Goal: Information Seeking & Learning: Learn about a topic

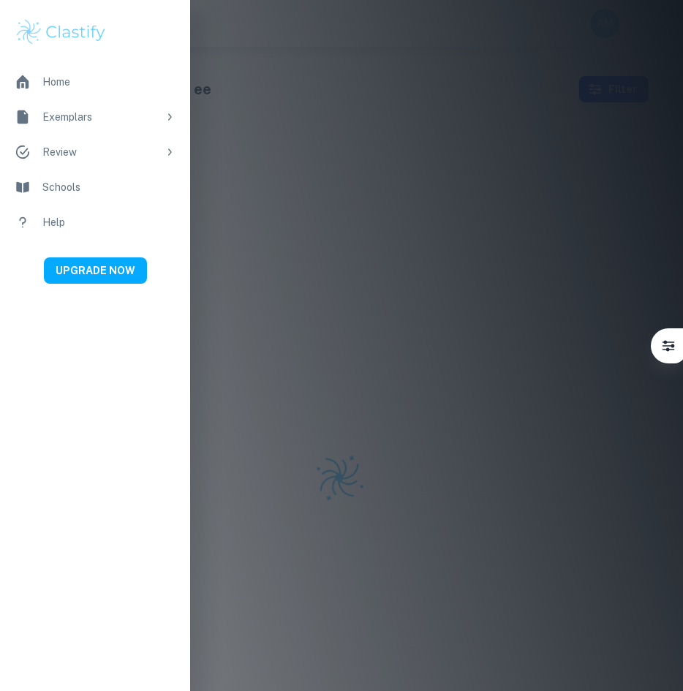
click at [50, 35] on img at bounding box center [61, 32] width 93 height 29
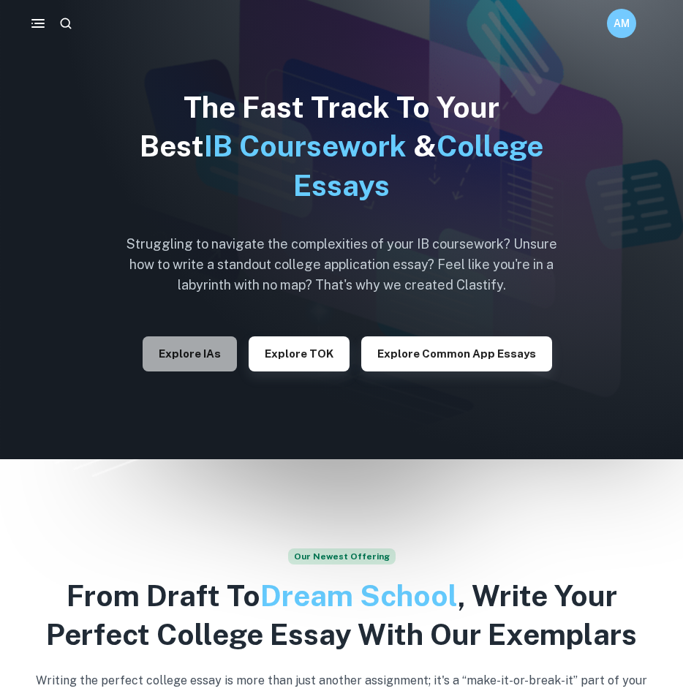
click at [214, 362] on button "Explore IAs" at bounding box center [190, 353] width 94 height 35
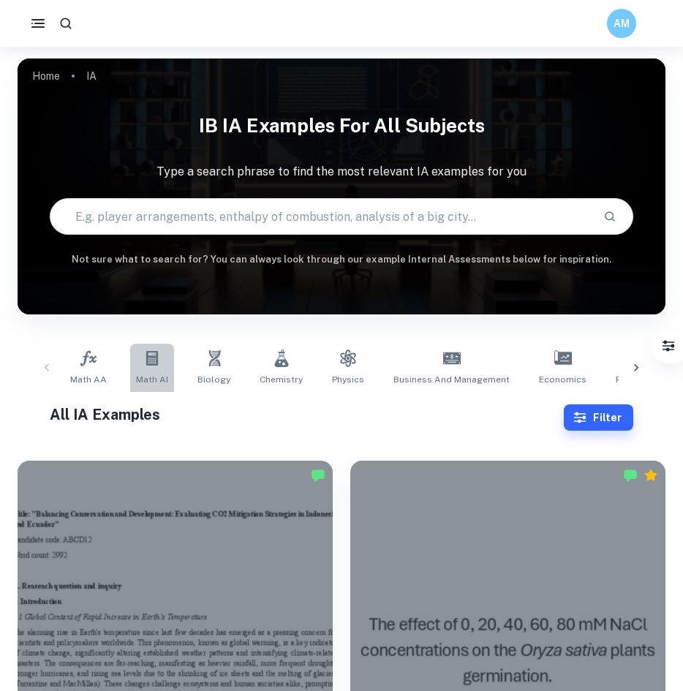
click at [154, 358] on icon at bounding box center [152, 359] width 18 height 18
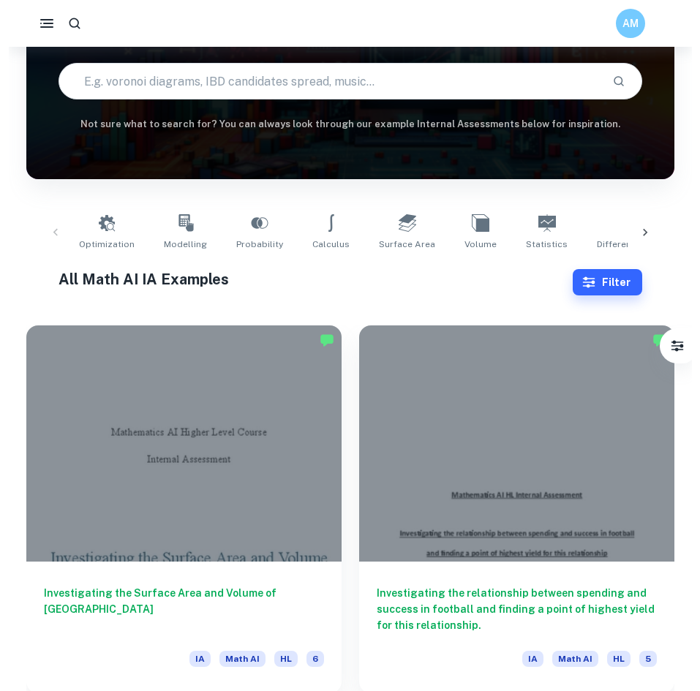
scroll to position [134, 0]
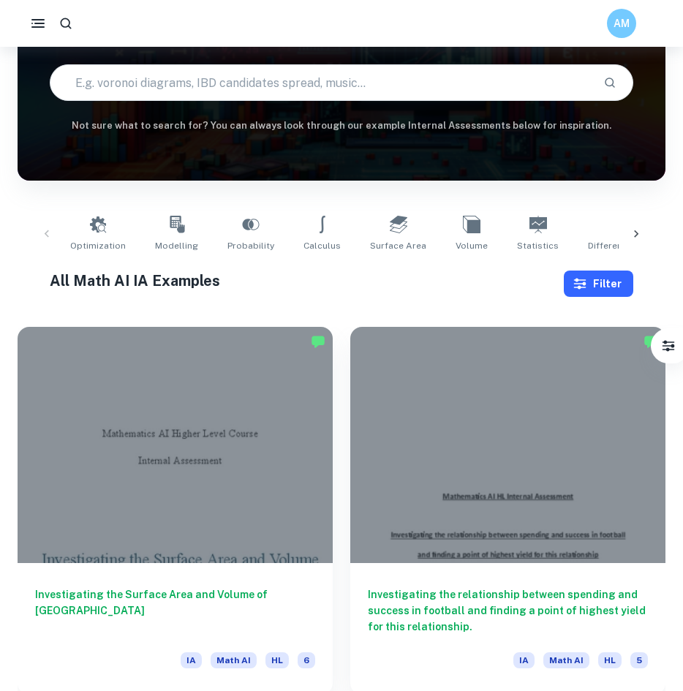
drag, startPoint x: 582, startPoint y: 305, endPoint x: 583, endPoint y: 290, distance: 14.6
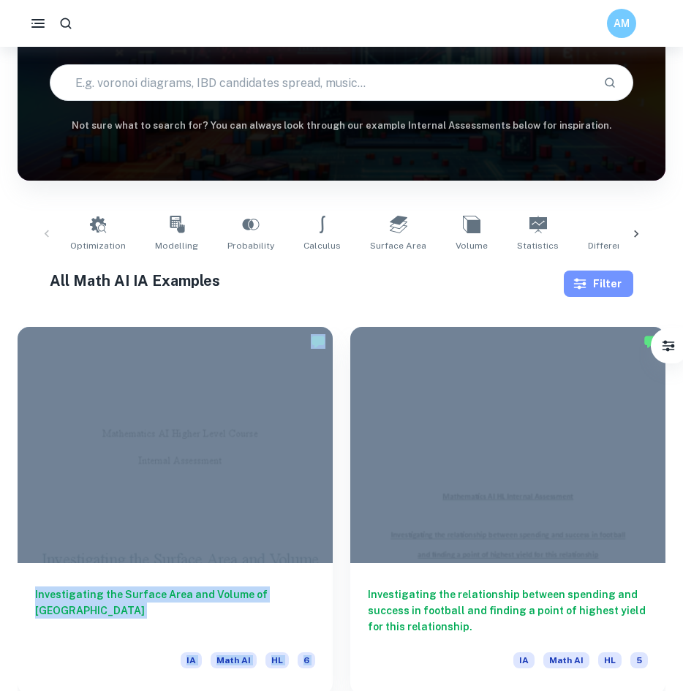
click at [583, 290] on icon "button" at bounding box center [580, 283] width 15 height 15
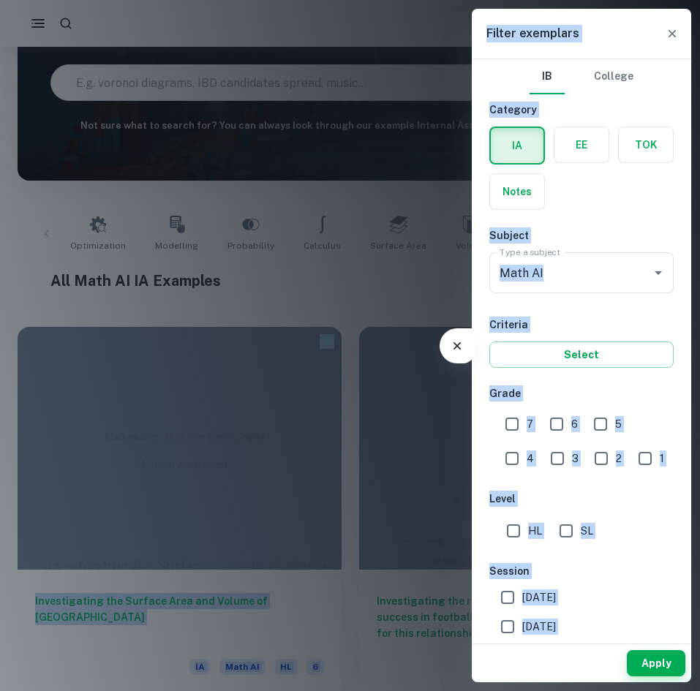
click at [515, 407] on div "7" at bounding box center [523, 422] width 44 height 34
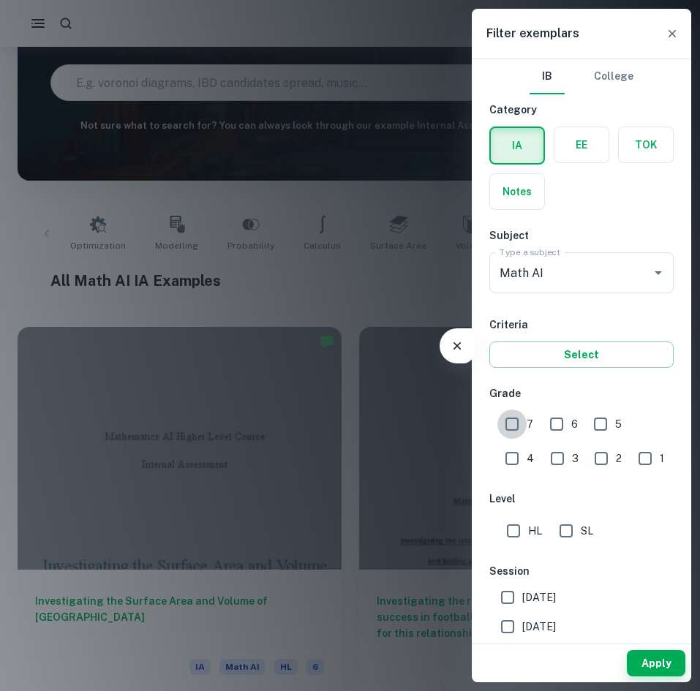
click at [513, 418] on input "7" at bounding box center [511, 423] width 29 height 29
checkbox input "true"
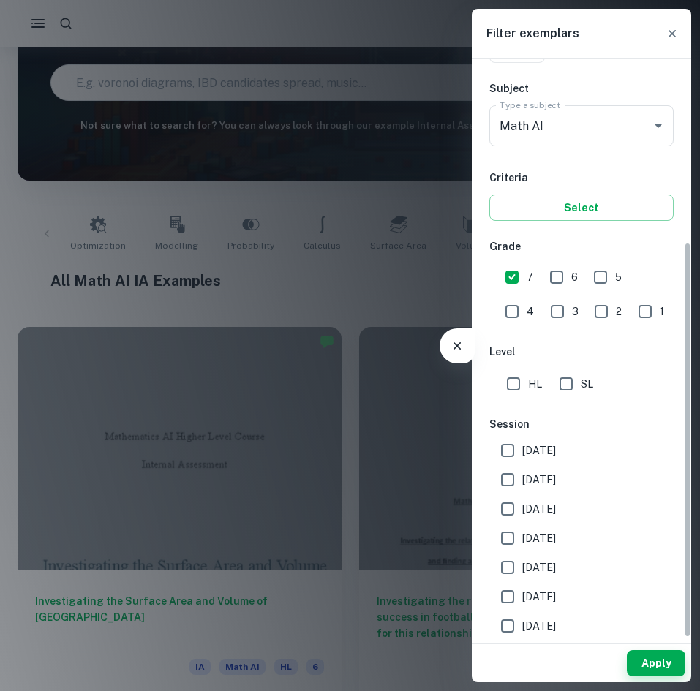
scroll to position [267, 0]
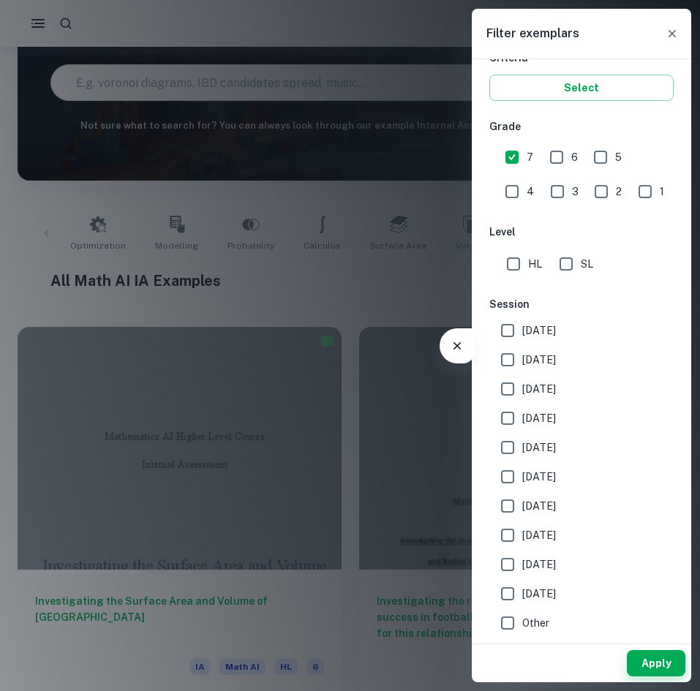
click at [527, 248] on div "HL" at bounding box center [527, 260] width 53 height 35
click at [527, 249] on div "HL" at bounding box center [527, 260] width 53 height 35
click at [522, 256] on input "HL" at bounding box center [513, 263] width 29 height 29
checkbox input "true"
click at [649, 650] on button "Apply" at bounding box center [656, 663] width 58 height 26
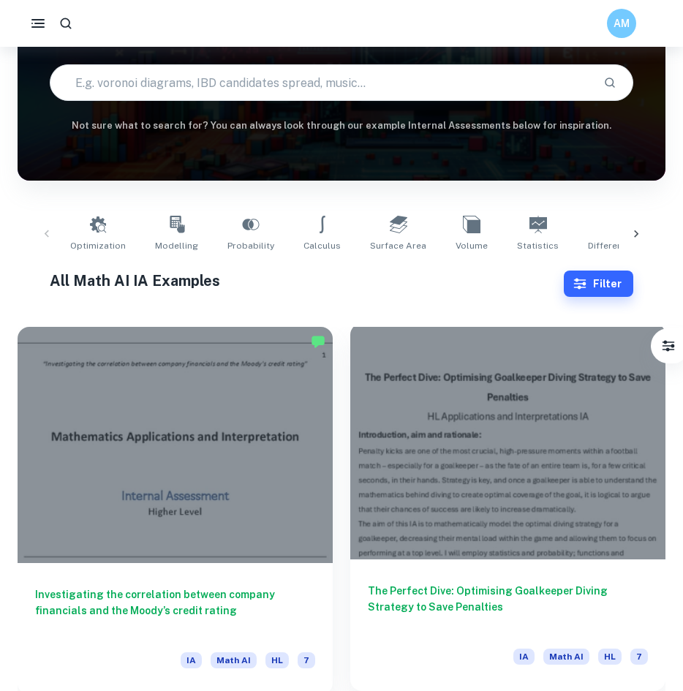
scroll to position [349, 0]
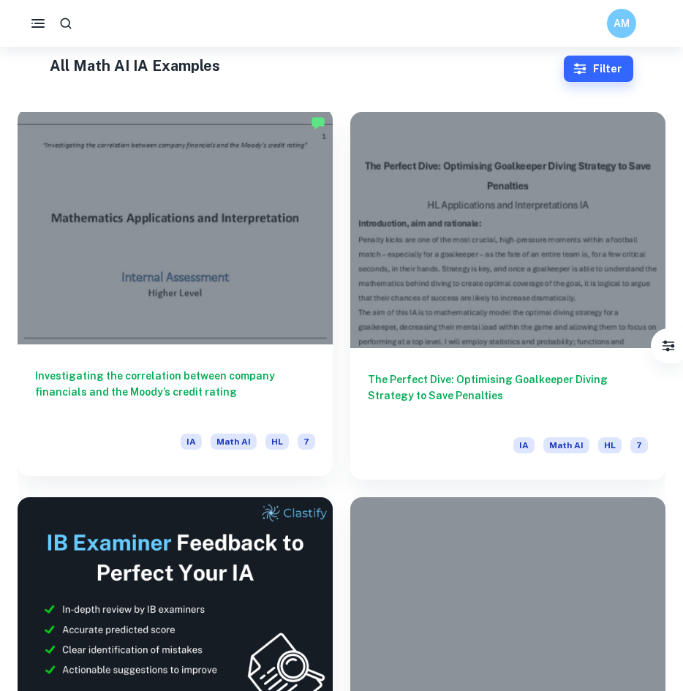
click at [257, 339] on div at bounding box center [175, 226] width 315 height 236
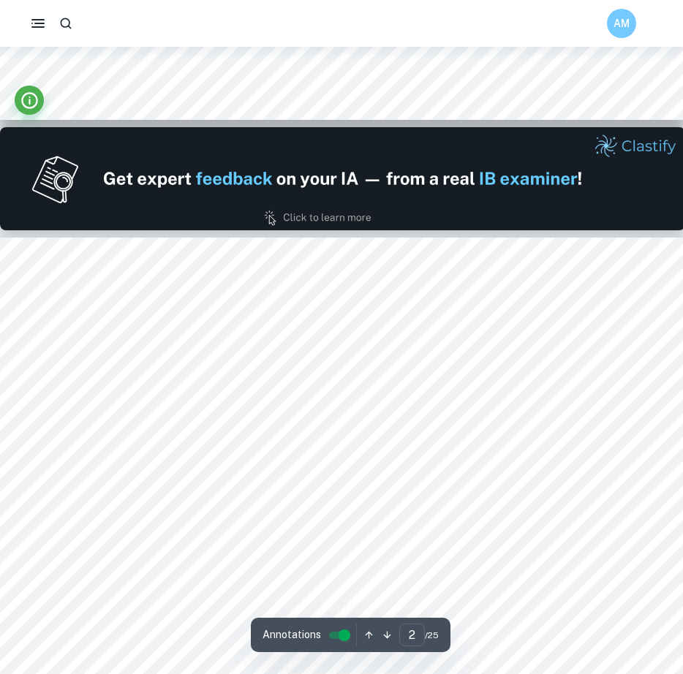
scroll to position [1149, 0]
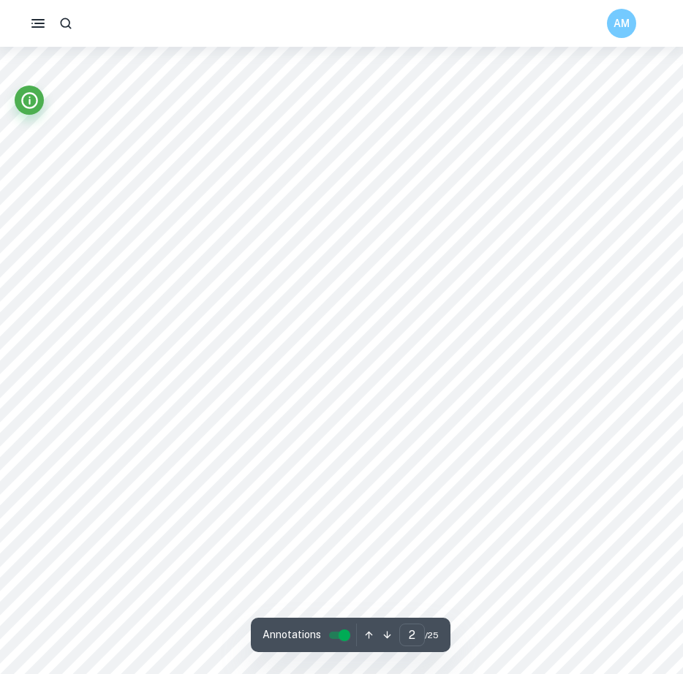
type input "1"
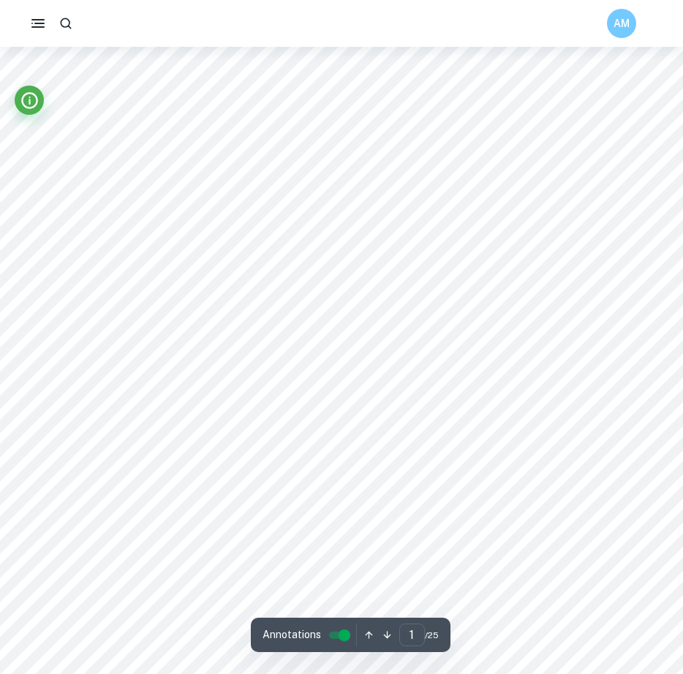
scroll to position [0, 2]
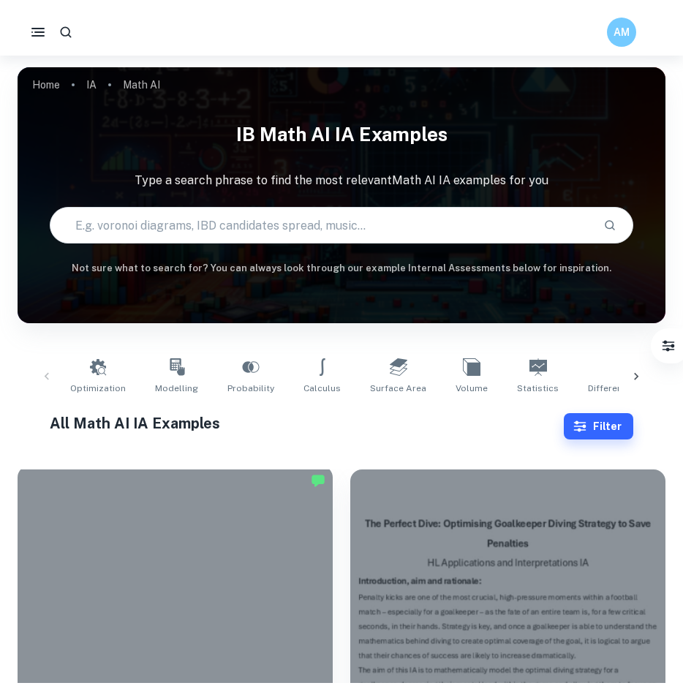
scroll to position [349, 0]
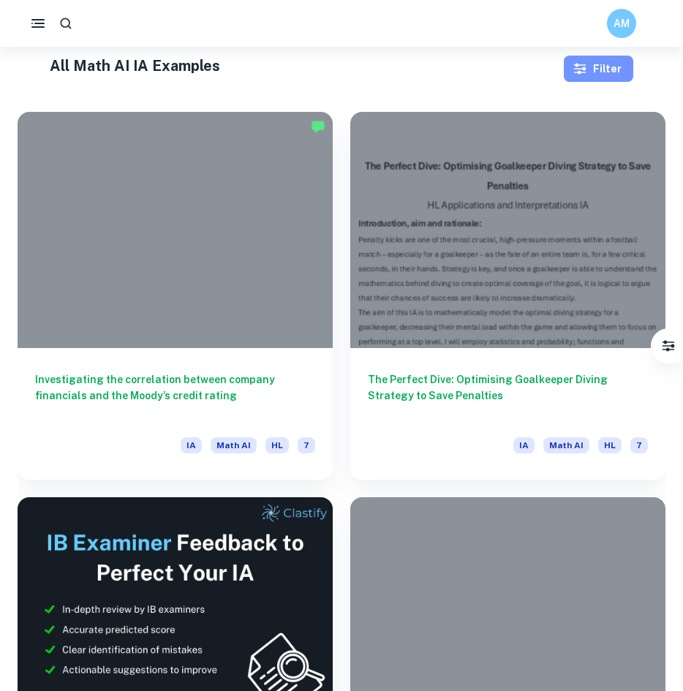
click at [588, 80] on button "Filter" at bounding box center [598, 69] width 69 height 26
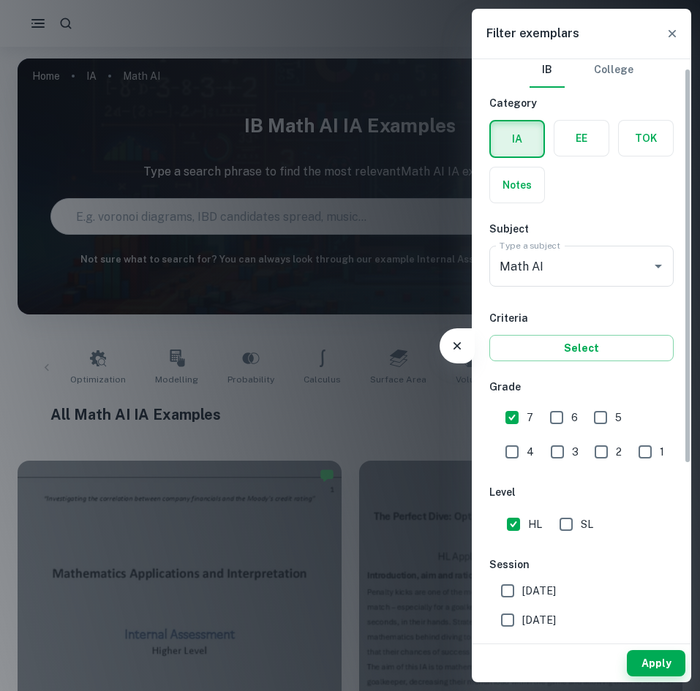
scroll to position [19, 0]
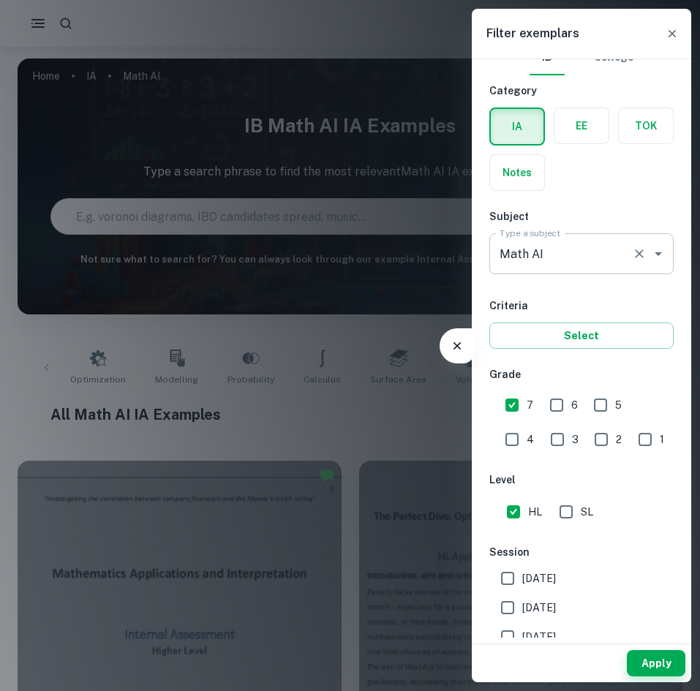
click at [580, 247] on input "Math AI" at bounding box center [561, 254] width 130 height 28
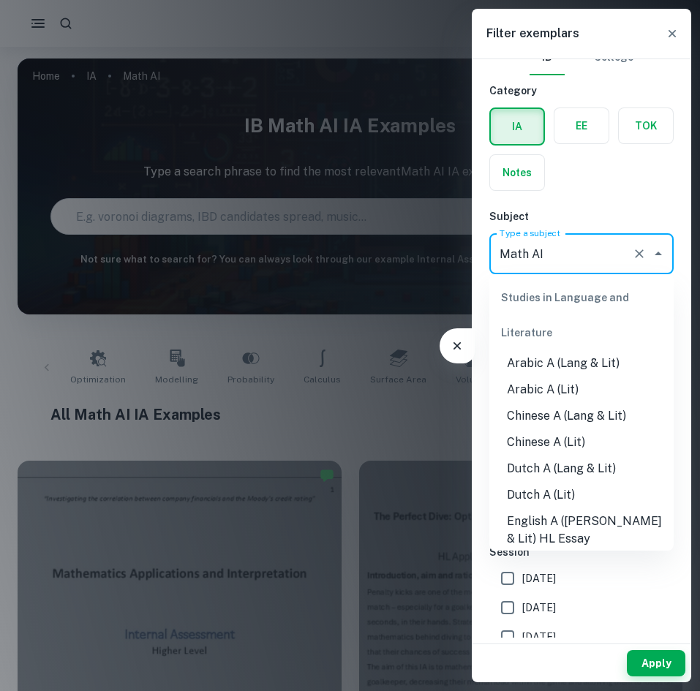
scroll to position [1862, 0]
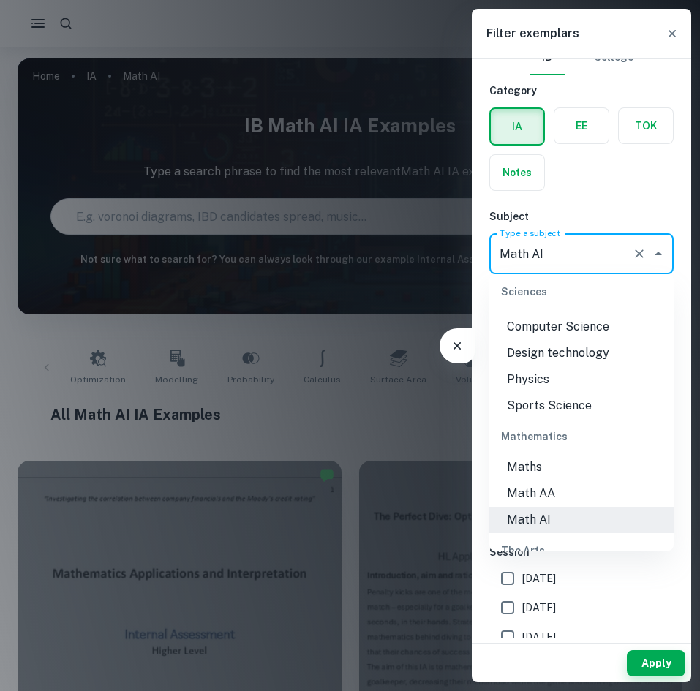
click at [580, 247] on input "Math AI" at bounding box center [561, 254] width 130 height 28
click at [540, 507] on li "Math AA" at bounding box center [581, 493] width 184 height 26
type input "Math AA"
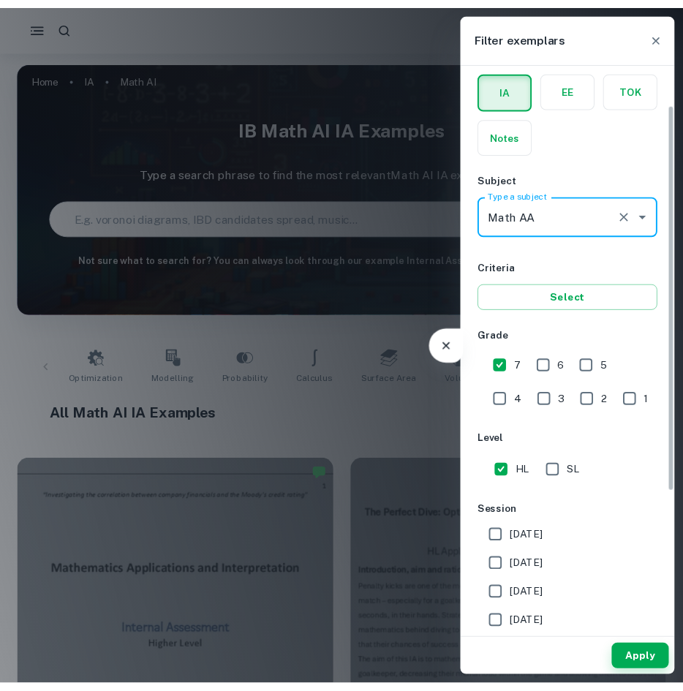
scroll to position [59, 0]
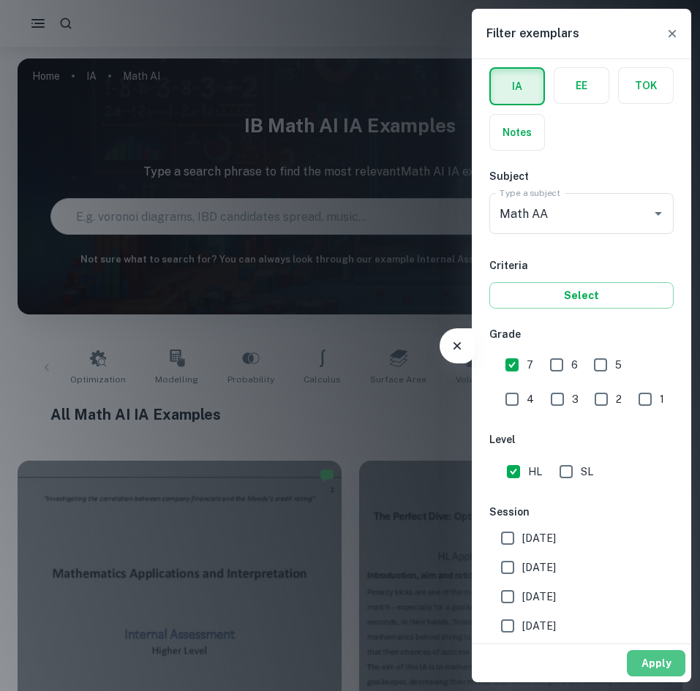
click at [629, 651] on button "Apply" at bounding box center [656, 663] width 58 height 26
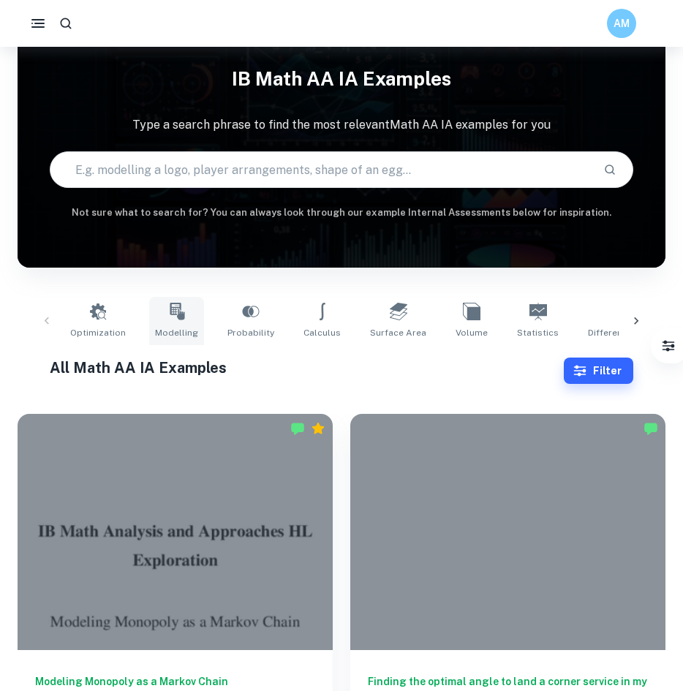
scroll to position [389, 0]
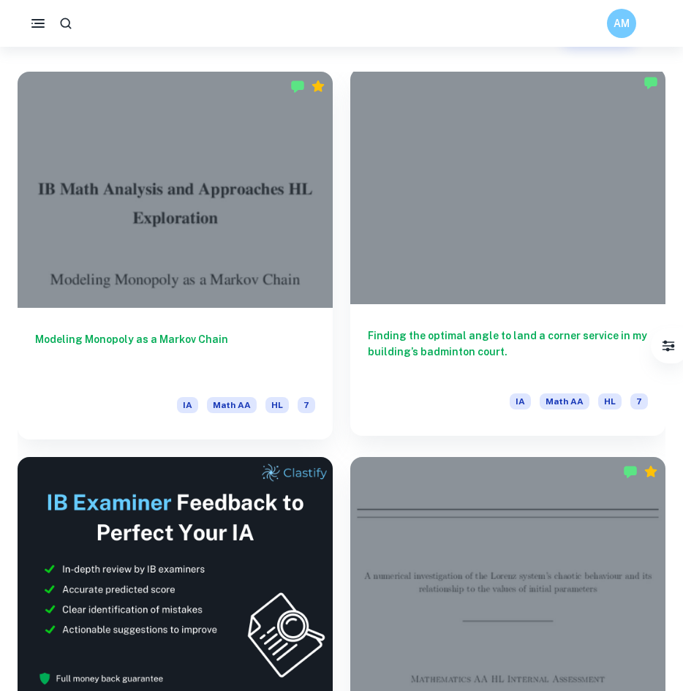
click at [355, 226] on div at bounding box center [507, 186] width 315 height 236
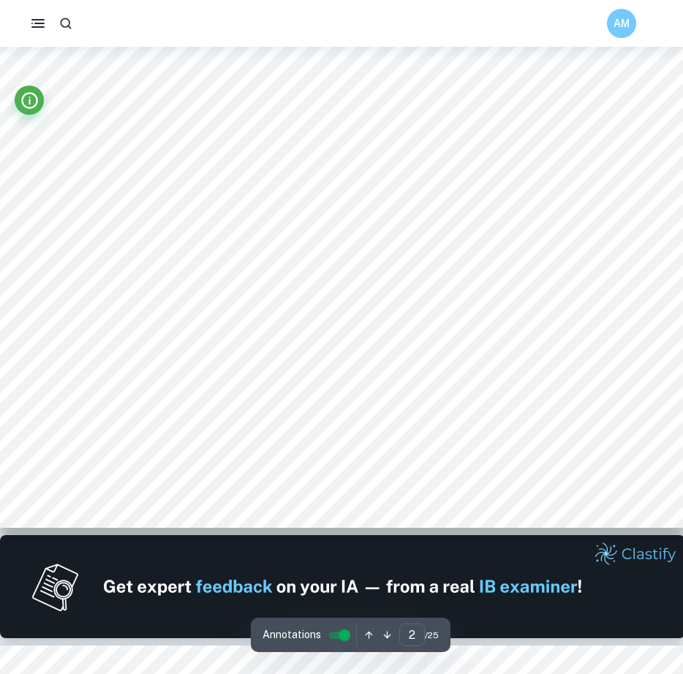
scroll to position [1181, 0]
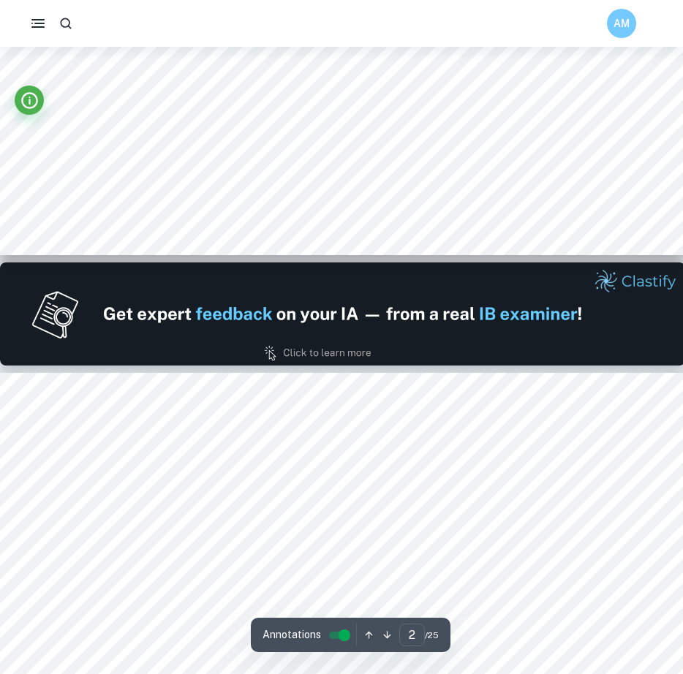
type input "1"
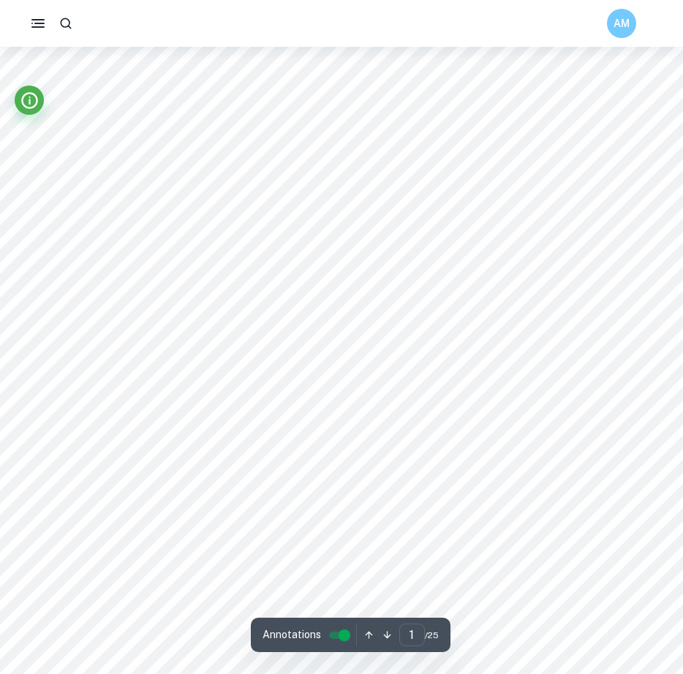
scroll to position [0, 0]
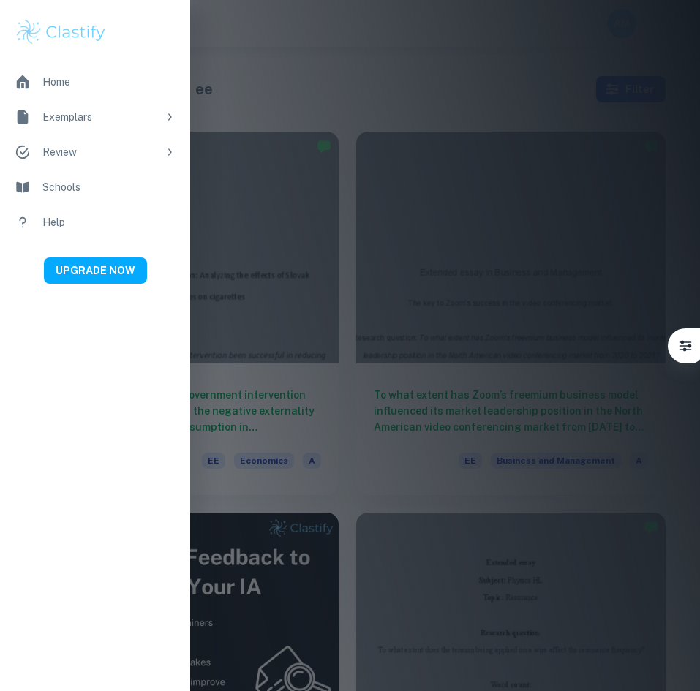
click at [75, 29] on img at bounding box center [61, 32] width 93 height 29
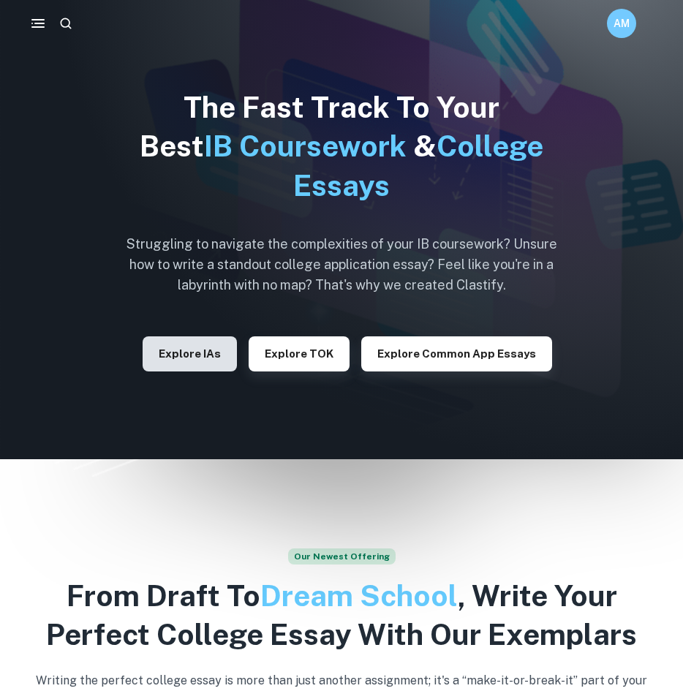
drag, startPoint x: 208, startPoint y: 328, endPoint x: 184, endPoint y: 346, distance: 30.3
click at [184, 346] on div "Explore IAs" at bounding box center [190, 348] width 94 height 47
click at [184, 346] on button "Explore IAs" at bounding box center [190, 353] width 94 height 35
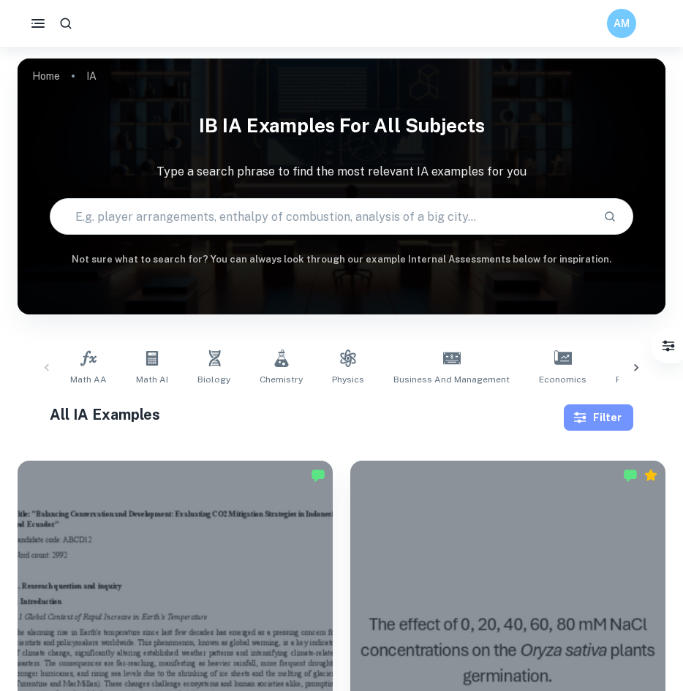
click at [607, 412] on button "Filter" at bounding box center [598, 417] width 69 height 26
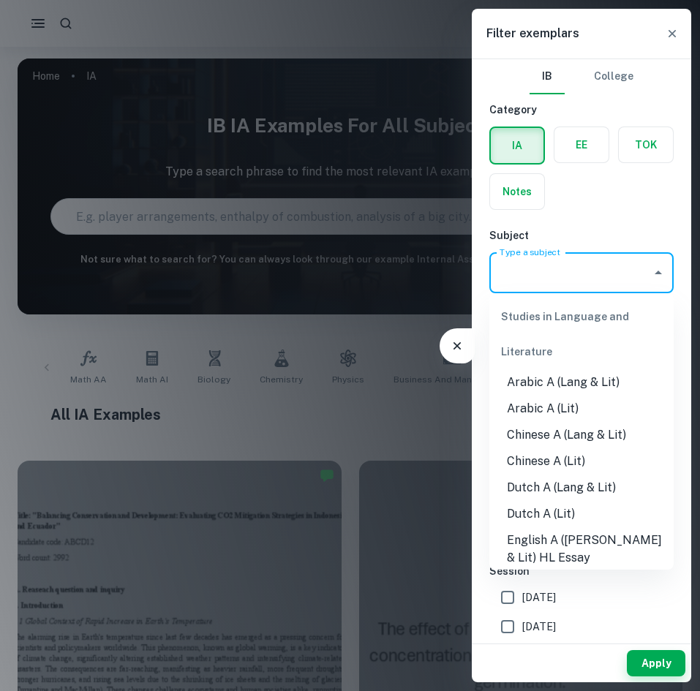
click at [567, 274] on input "Type a subject" at bounding box center [570, 273] width 149 height 28
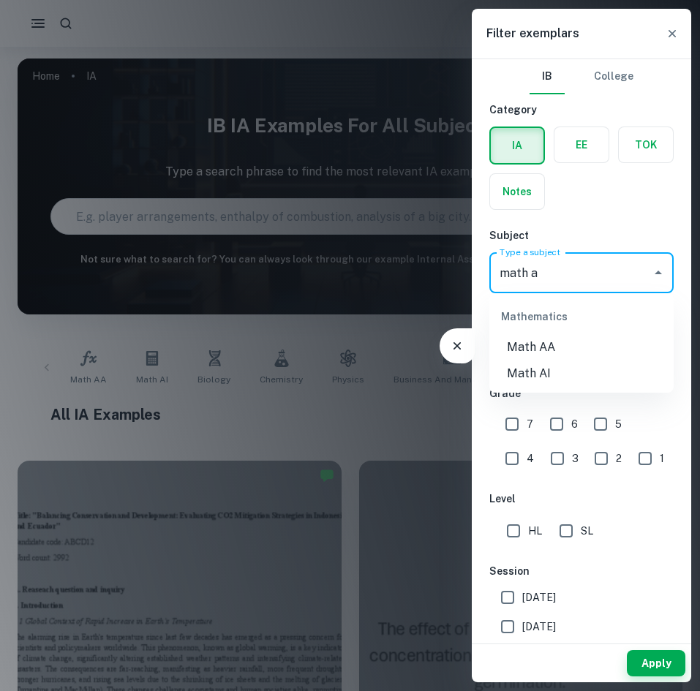
click at [543, 341] on li "Math AA" at bounding box center [581, 347] width 184 height 26
type input "Math AA"
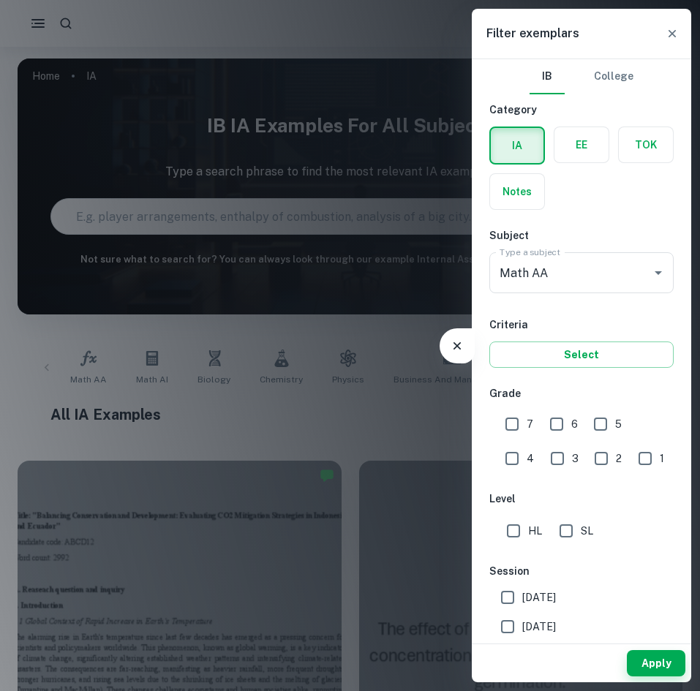
click at [511, 404] on div "IB College Category IA EE TOK Notes Subject Type a subject Math AA Type a subje…" at bounding box center [581, 481] width 219 height 845
click at [511, 405] on div "7" at bounding box center [523, 422] width 44 height 34
click at [511, 413] on input "7" at bounding box center [511, 423] width 29 height 29
checkbox input "true"
click at [530, 545] on div "IB College Category IA EE TOK Notes Subject Type a subject Math AA Type a subje…" at bounding box center [581, 481] width 219 height 845
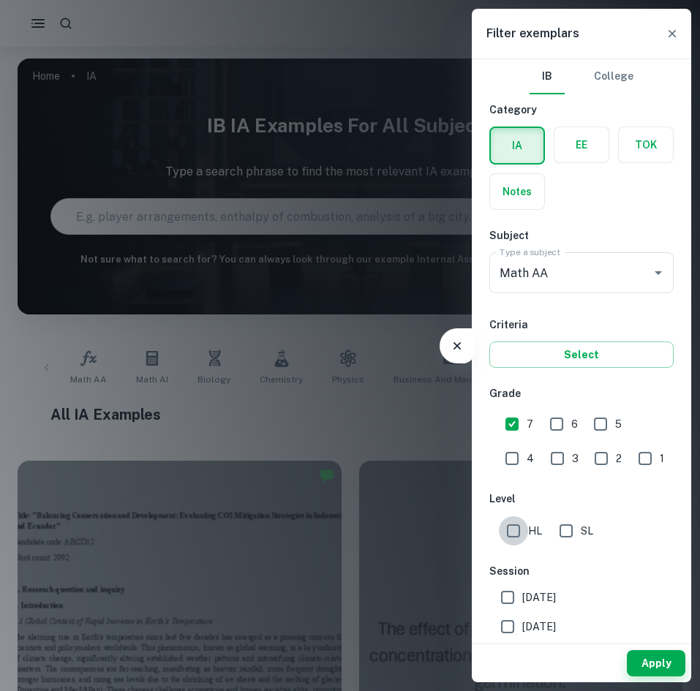
click at [524, 535] on input "HL" at bounding box center [513, 530] width 29 height 29
checkbox input "true"
click at [677, 657] on button "Apply" at bounding box center [656, 663] width 58 height 26
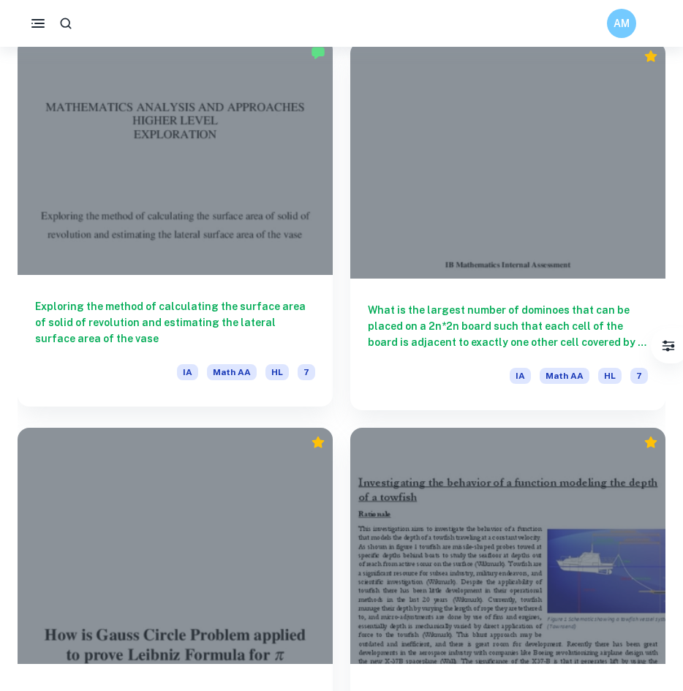
scroll to position [2347, 0]
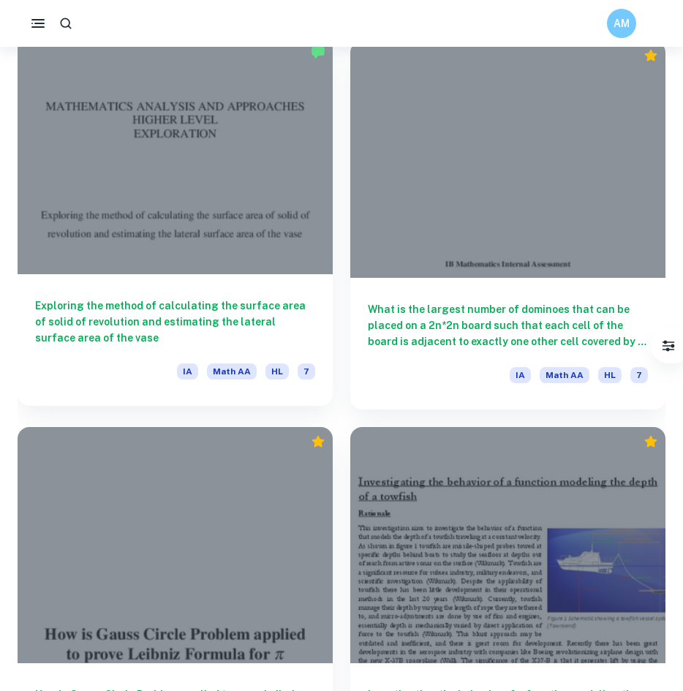
drag, startPoint x: 229, startPoint y: 216, endPoint x: 208, endPoint y: 185, distance: 37.9
click at [208, 185] on div at bounding box center [175, 155] width 315 height 236
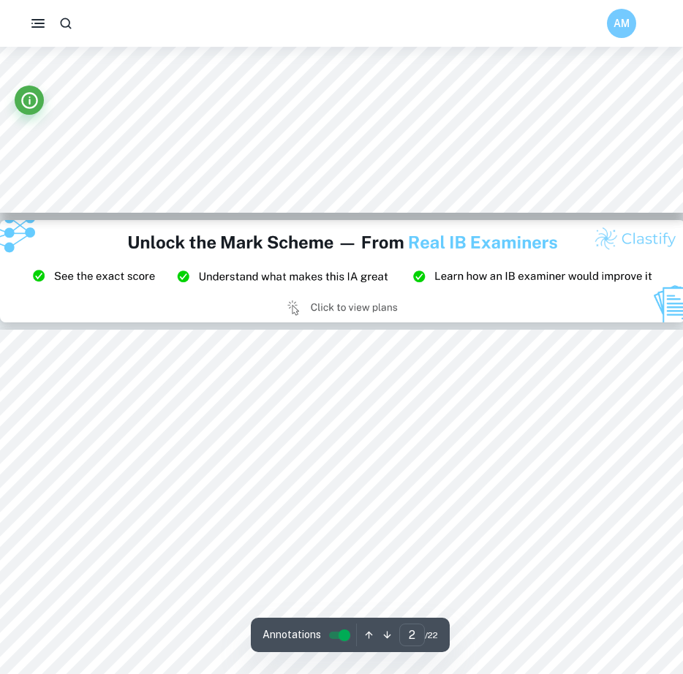
type input "3"
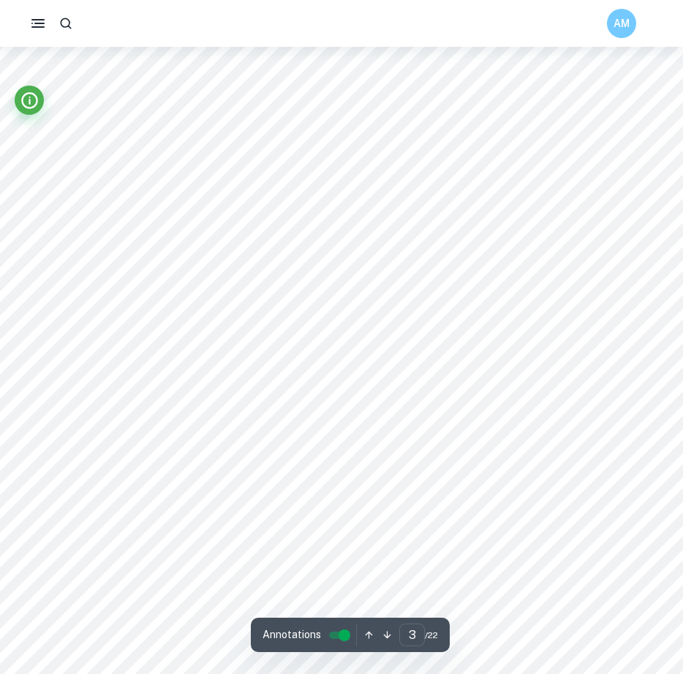
scroll to position [2461, 2]
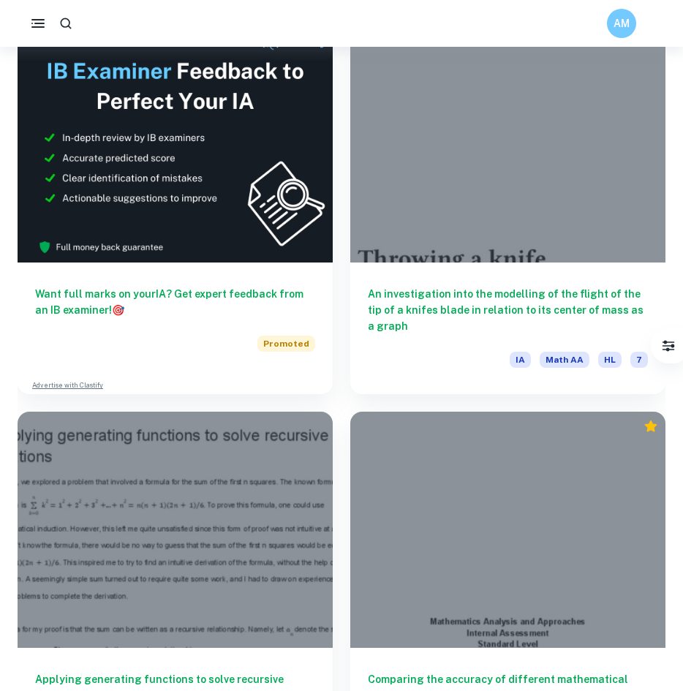
scroll to position [3956, 0]
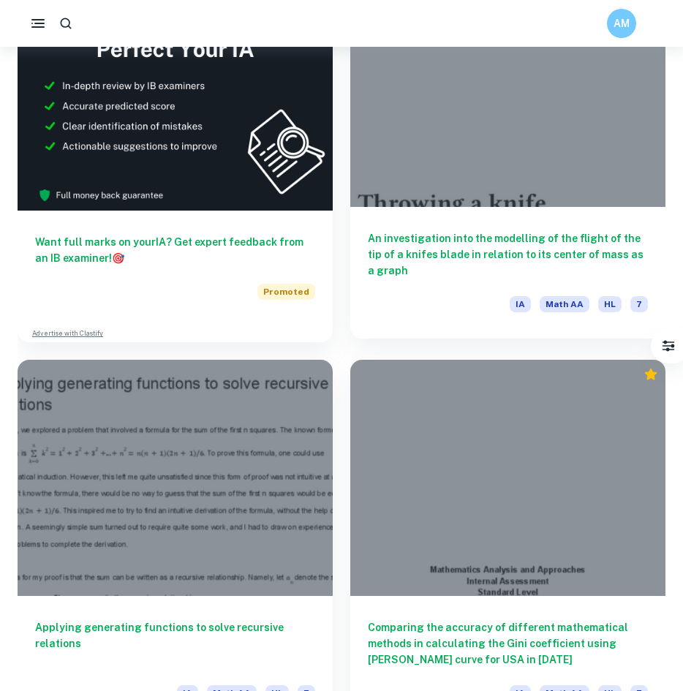
click at [409, 143] on div at bounding box center [507, 88] width 315 height 236
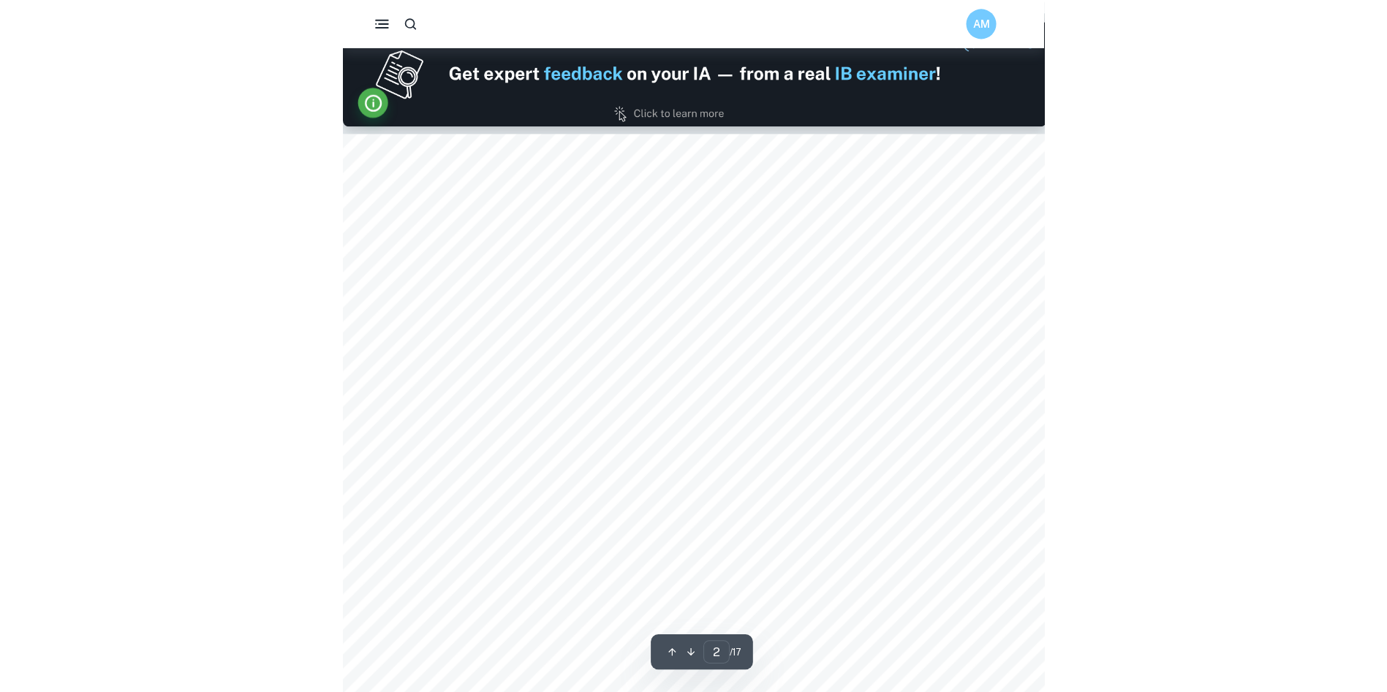
scroll to position [1019, 0]
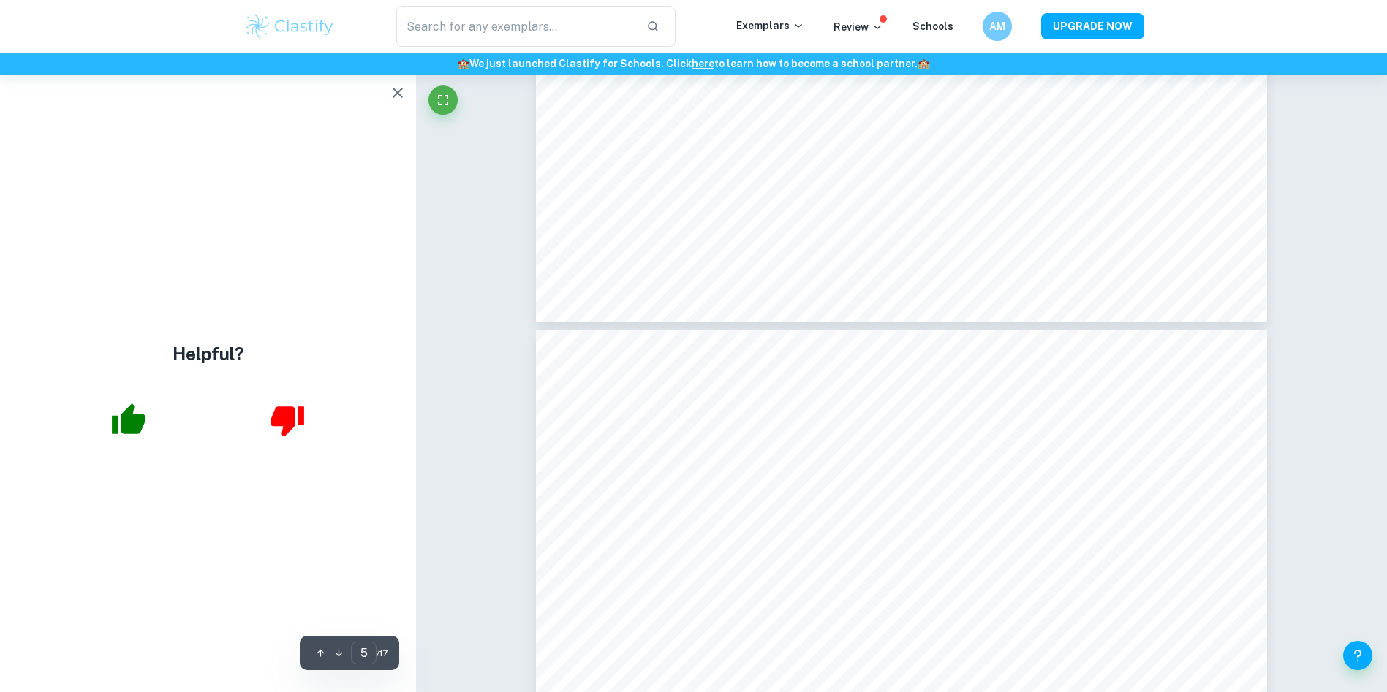
type input "4"
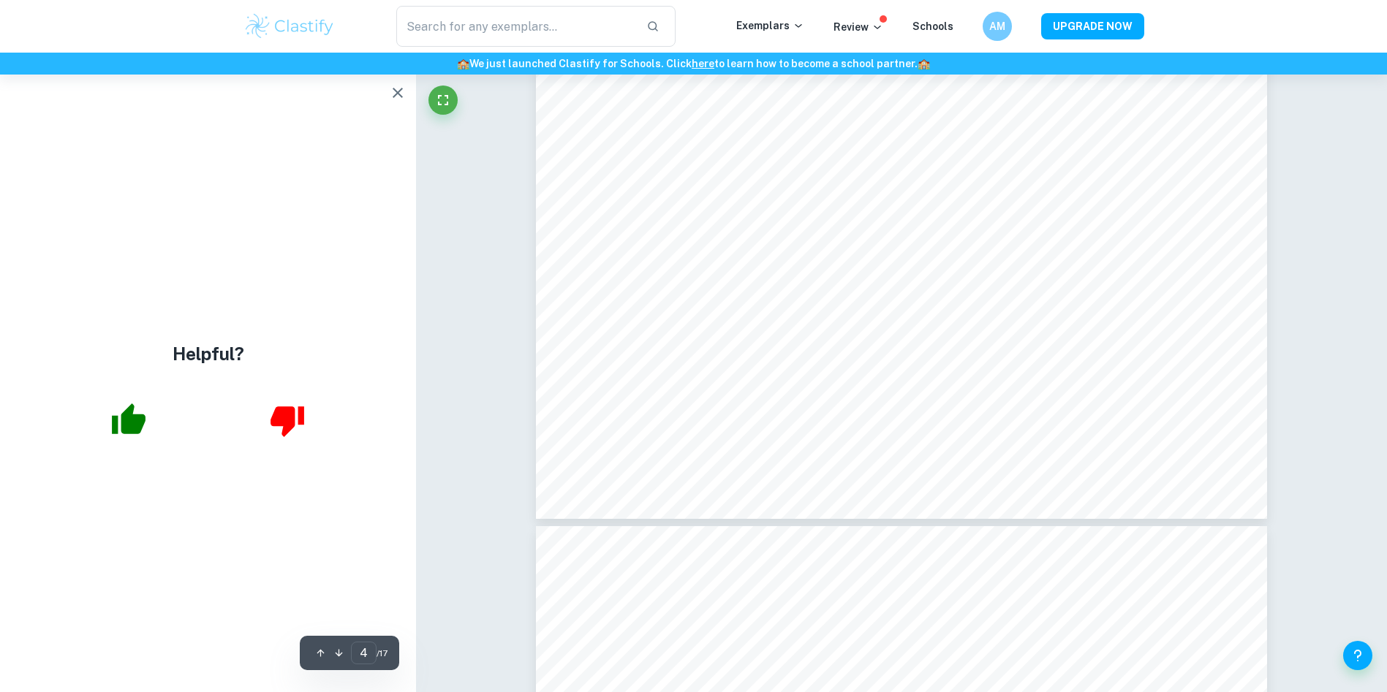
scroll to position [3961, 0]
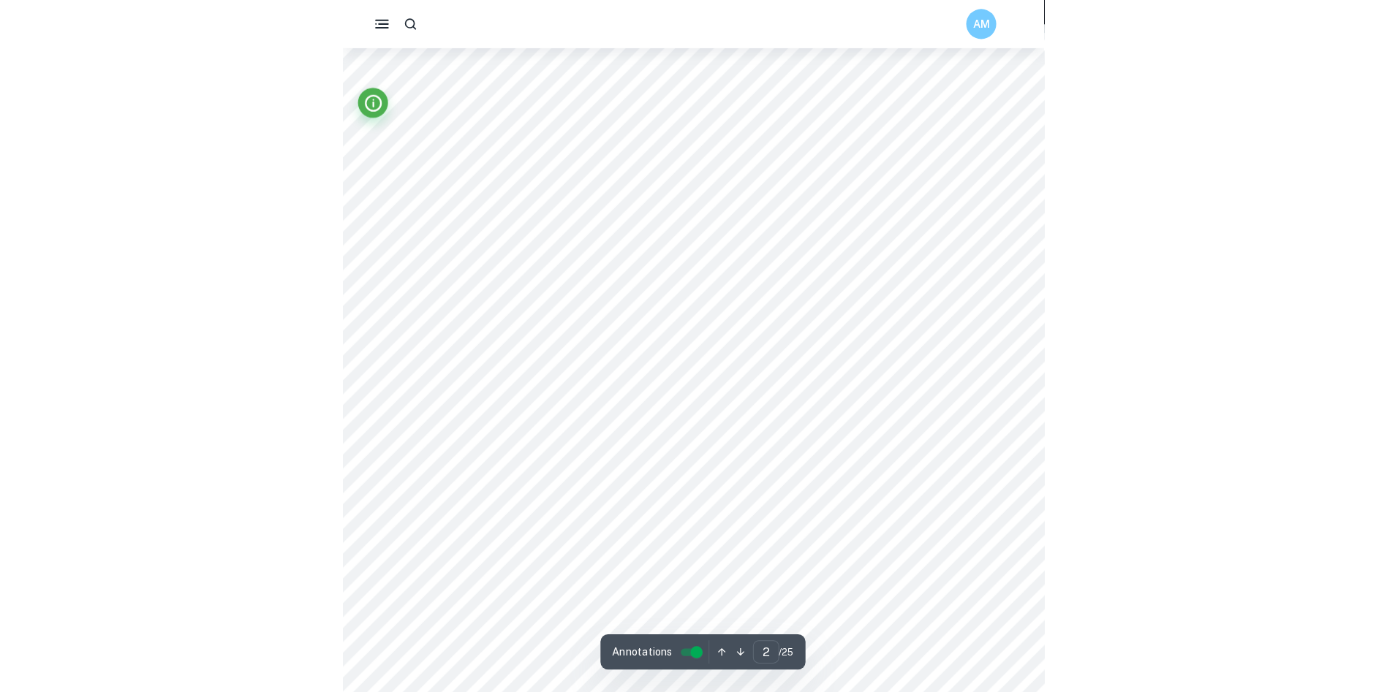
scroll to position [1114, 0]
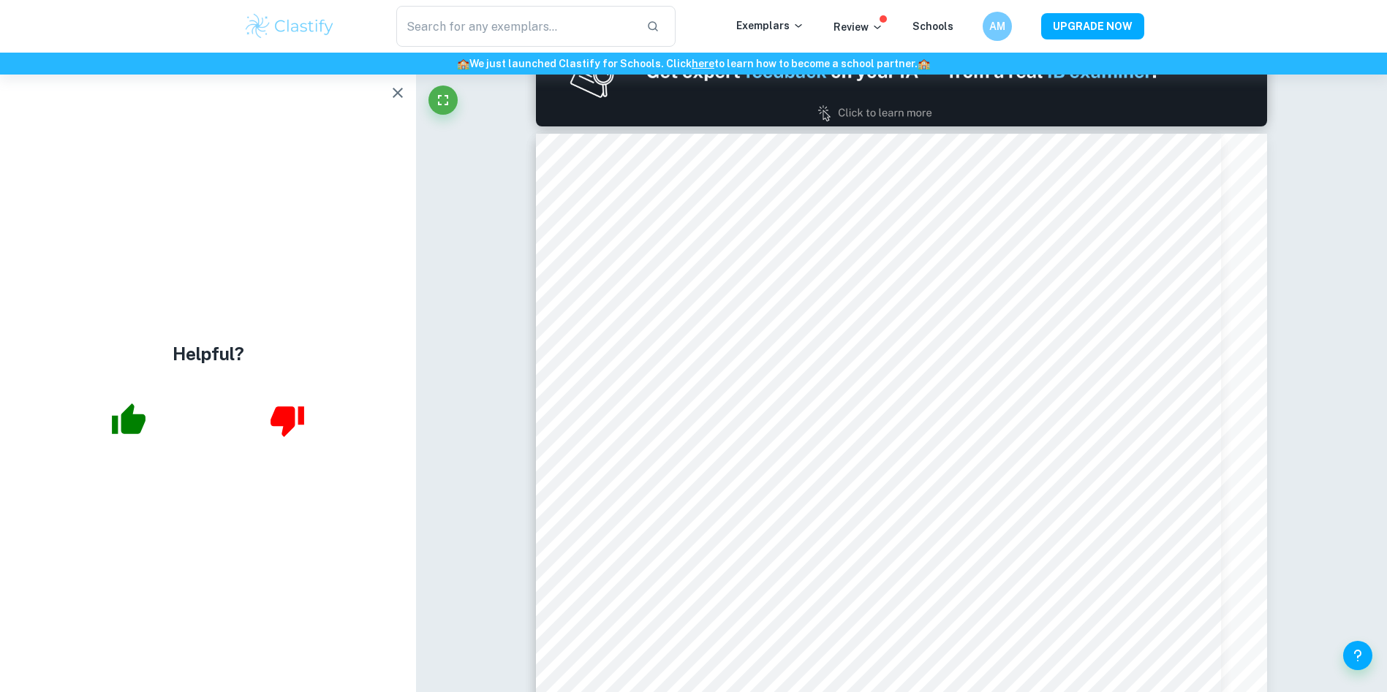
drag, startPoint x: 311, startPoint y: 42, endPoint x: 315, endPoint y: 33, distance: 9.8
click at [315, 33] on div "​ Exemplars Review Schools AM UPGRADE NOW" at bounding box center [694, 26] width 936 height 41
click at [315, 33] on img at bounding box center [289, 26] width 93 height 29
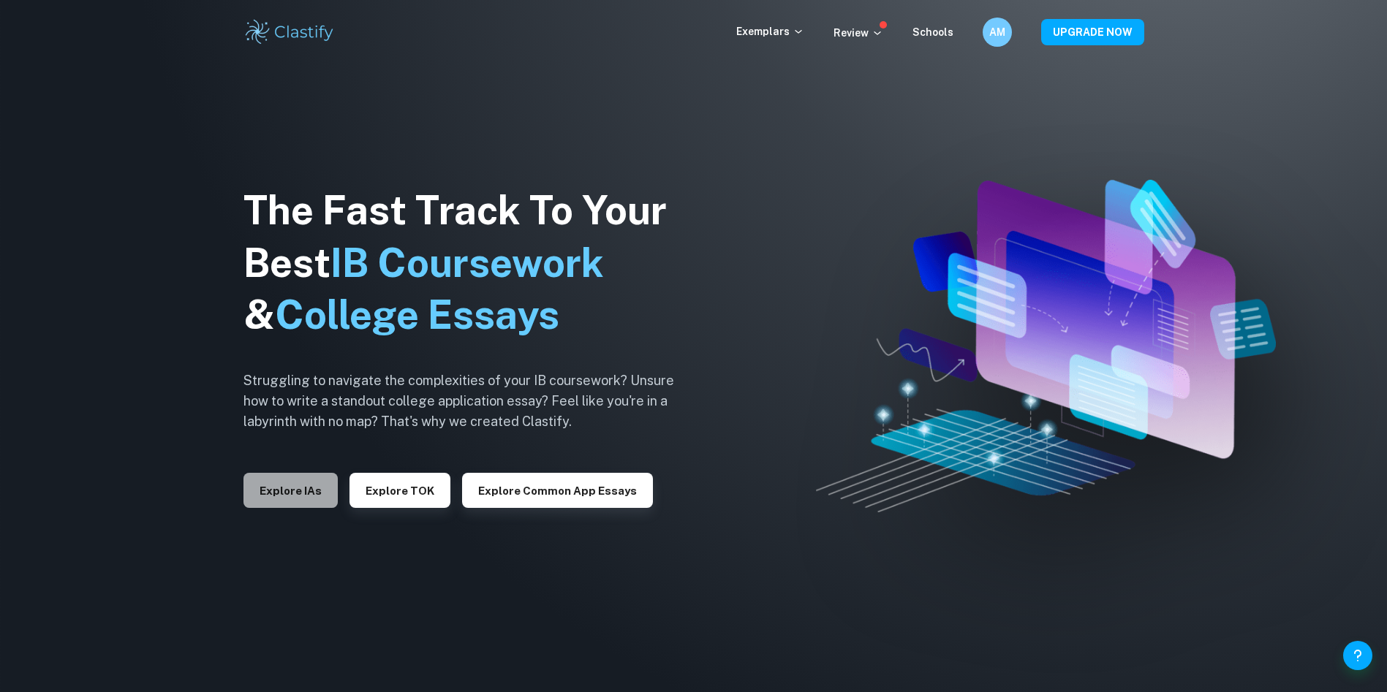
click at [316, 485] on button "Explore IAs" at bounding box center [290, 490] width 94 height 35
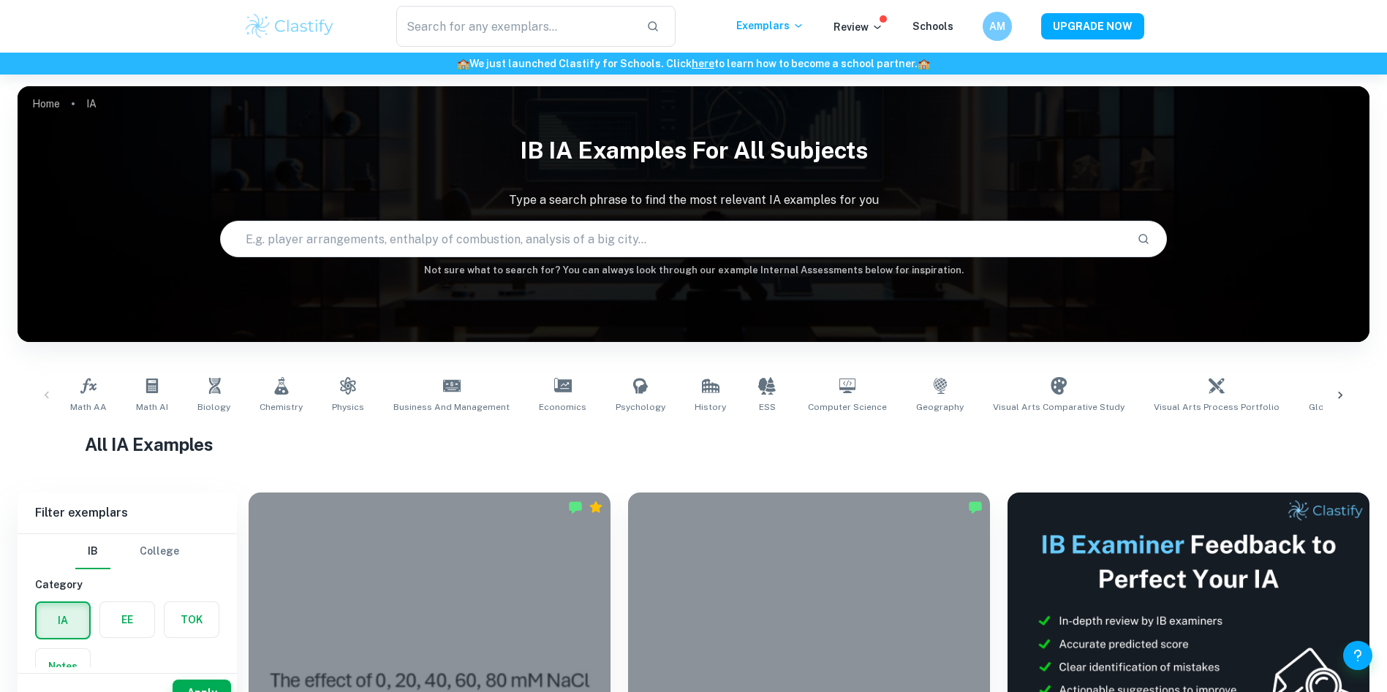
click at [682, 233] on input "text" at bounding box center [673, 239] width 904 height 41
drag, startPoint x: 159, startPoint y: 668, endPoint x: 160, endPoint y: 646, distance: 22.7
click at [160, 646] on div "Filter exemplars IB College Category IA EE TOK Notes Subject Type a subject Typ…" at bounding box center [127, 602] width 219 height 219
click at [160, 646] on div "Type a subject" at bounding box center [127, 628] width 184 height 41
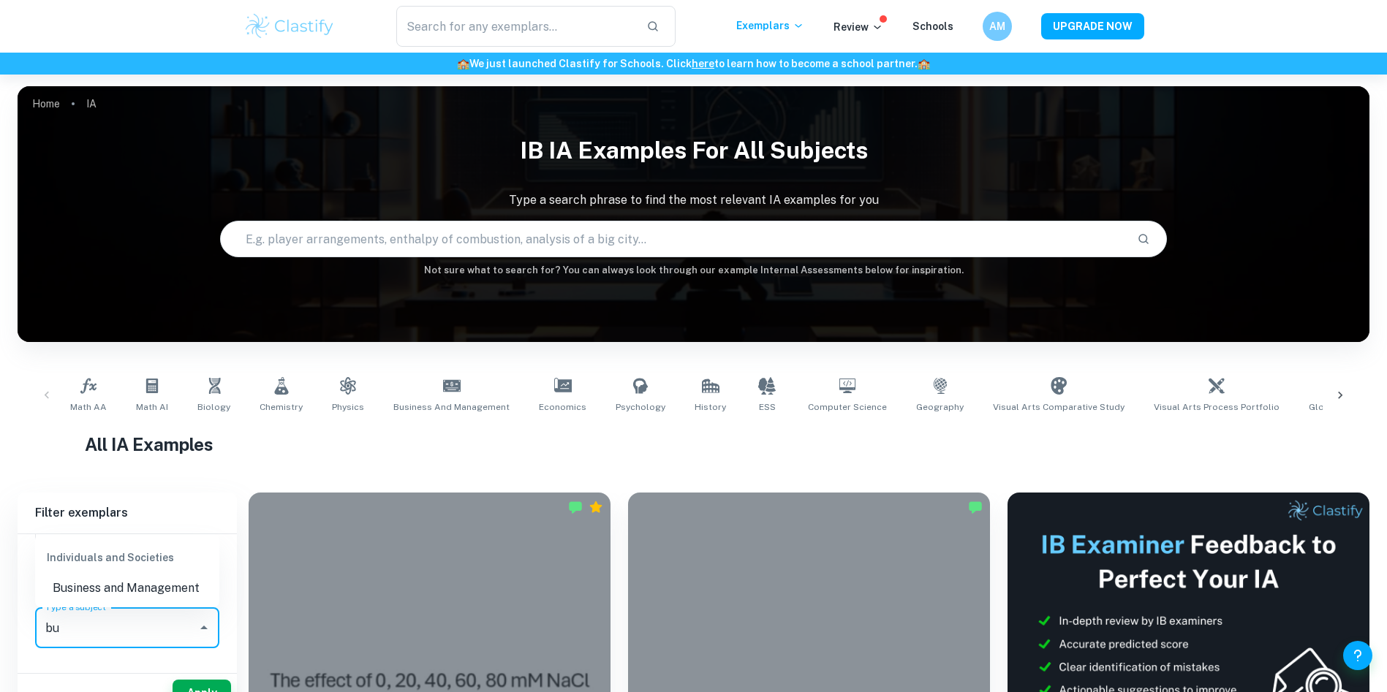
click at [123, 573] on div "Individuals and Societies" at bounding box center [127, 557] width 184 height 35
click at [120, 581] on li "Business and Management" at bounding box center [127, 588] width 184 height 26
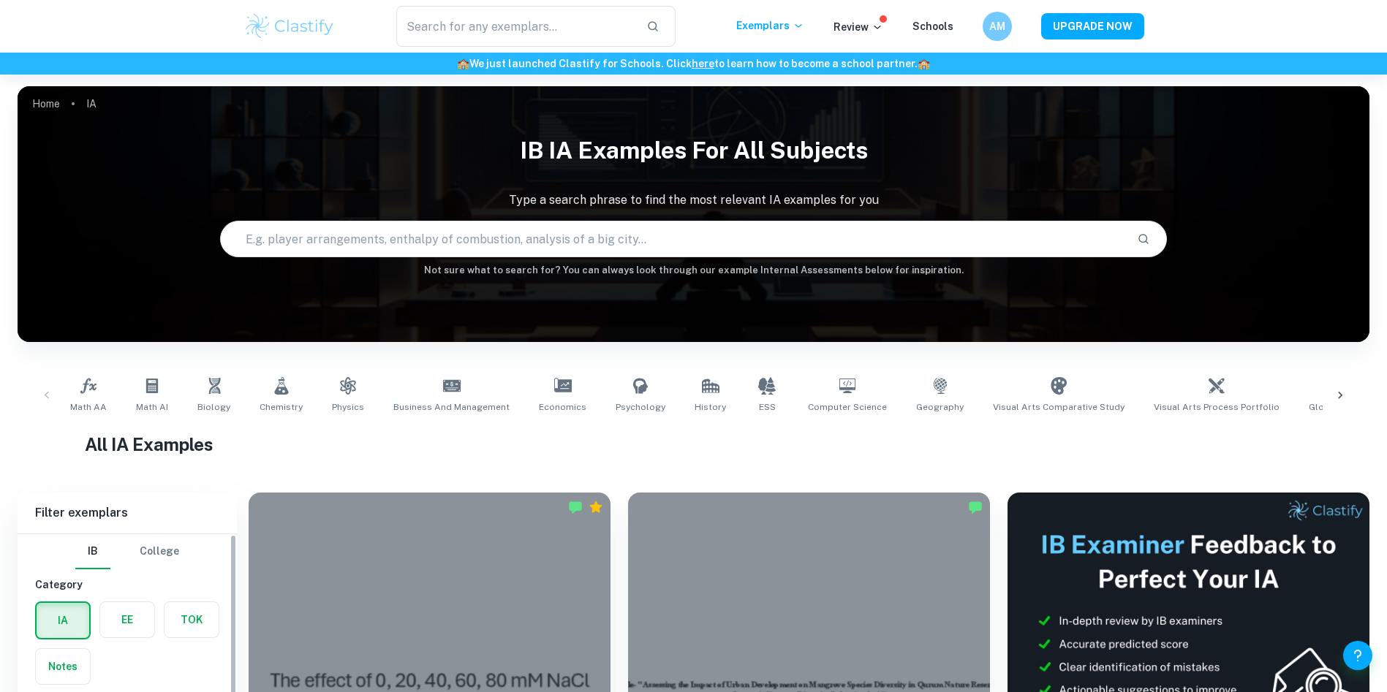
scroll to position [351, 0]
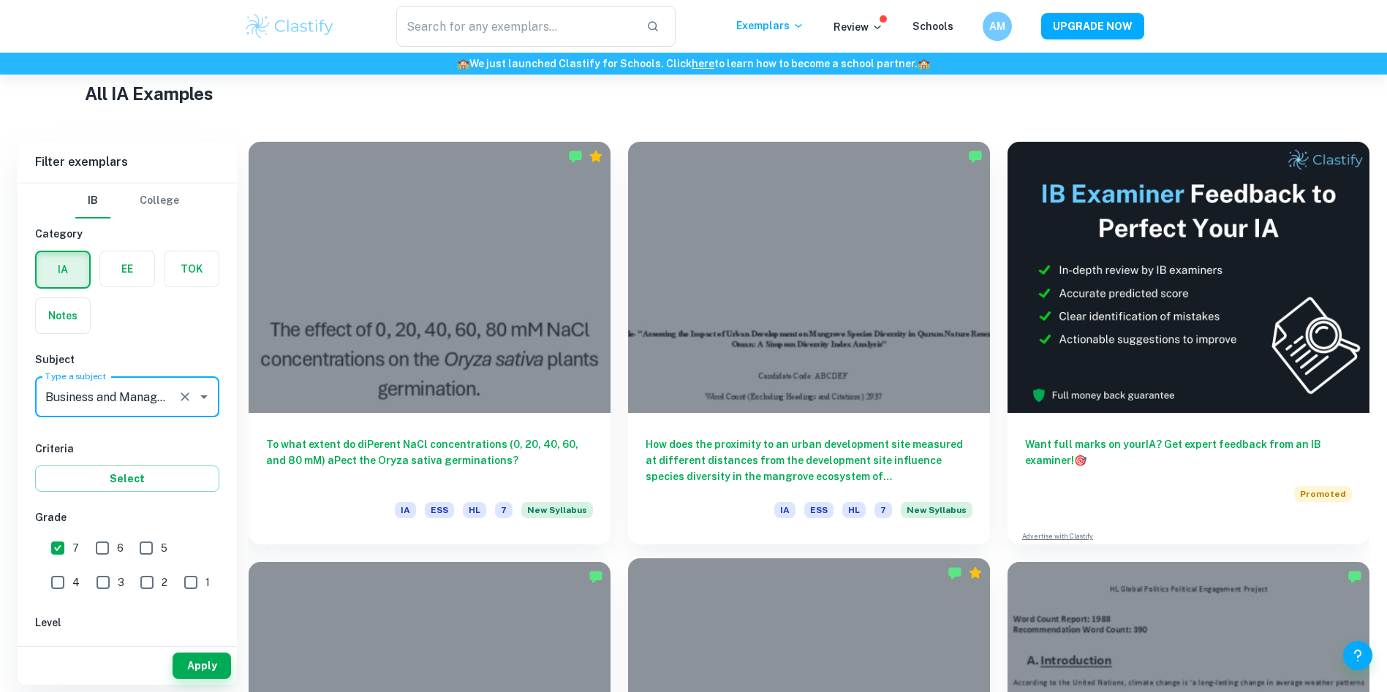
type input "Business and Management"
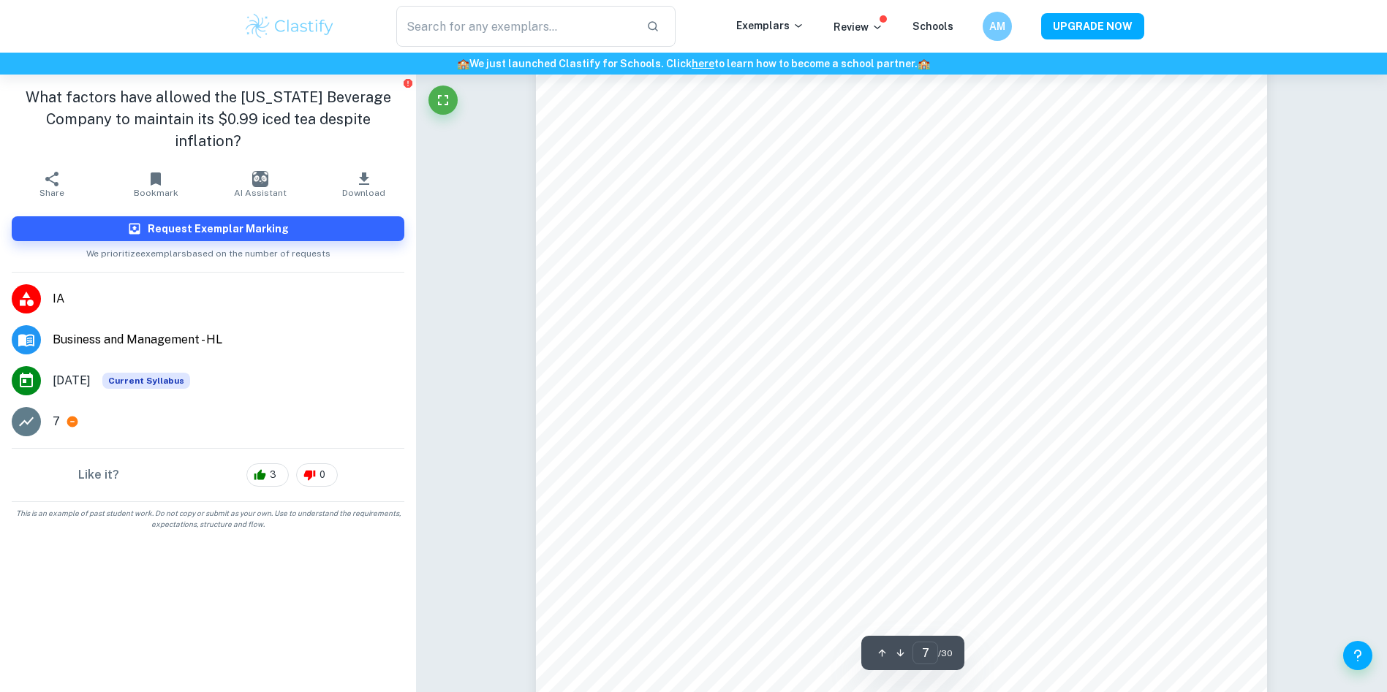
scroll to position [6231, 0]
type input "8"
